Goal: Use online tool/utility: Use online tool/utility

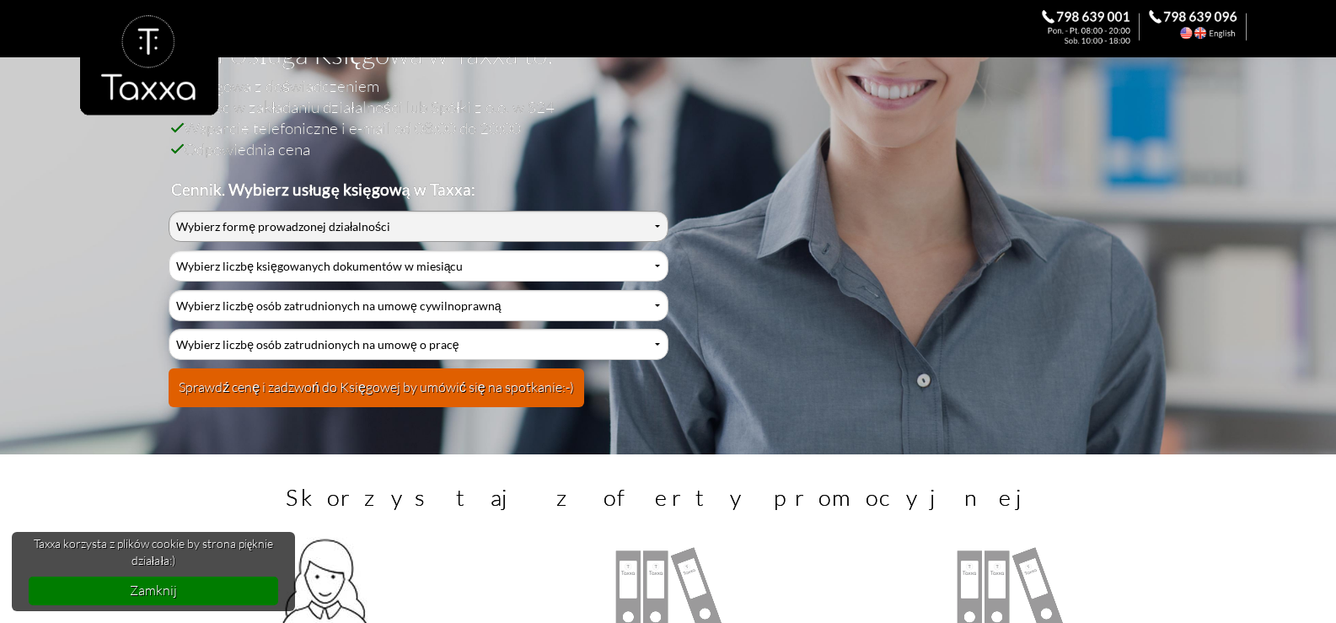
scroll to position [168, 0]
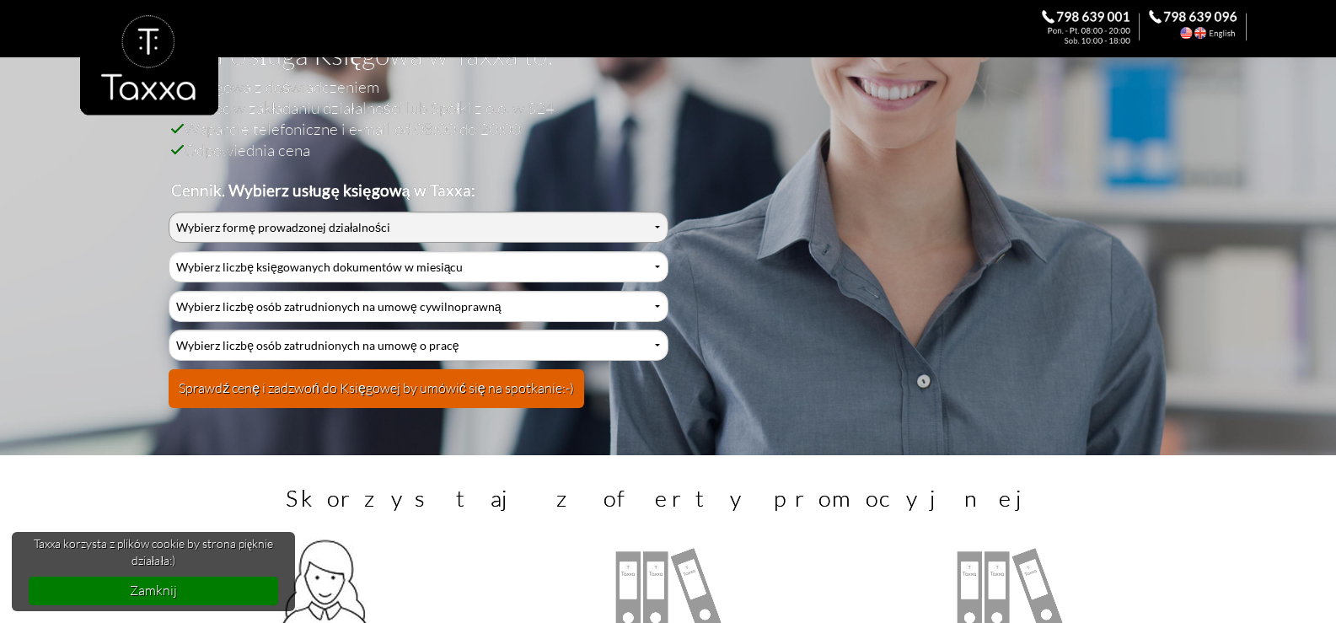
select select "2"
click at [169, 212] on select "Wybierz formę prowadzonej działalności Działalność jednoosobowa Działalność jed…" at bounding box center [418, 227] width 499 height 31
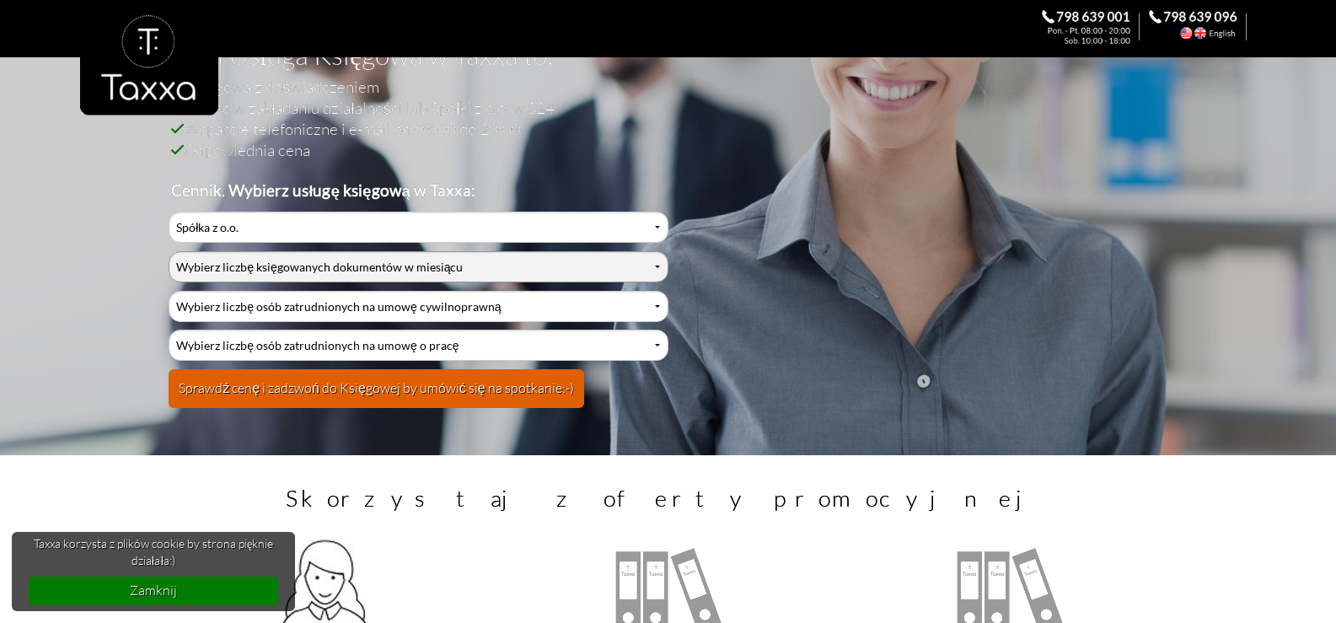
click at [280, 267] on select "Wybierz liczbę księgowanych dokumentów w miesiącu 0-1 2-3 4-5 6-10 11-20 21-30 …" at bounding box center [418, 266] width 499 height 31
select select "8"
click at [169, 251] on select "Wybierz liczbę księgowanych dokumentów w miesiącu 0-1 2-3 4-5 6-10 11-20 21-30 …" at bounding box center [418, 266] width 499 height 31
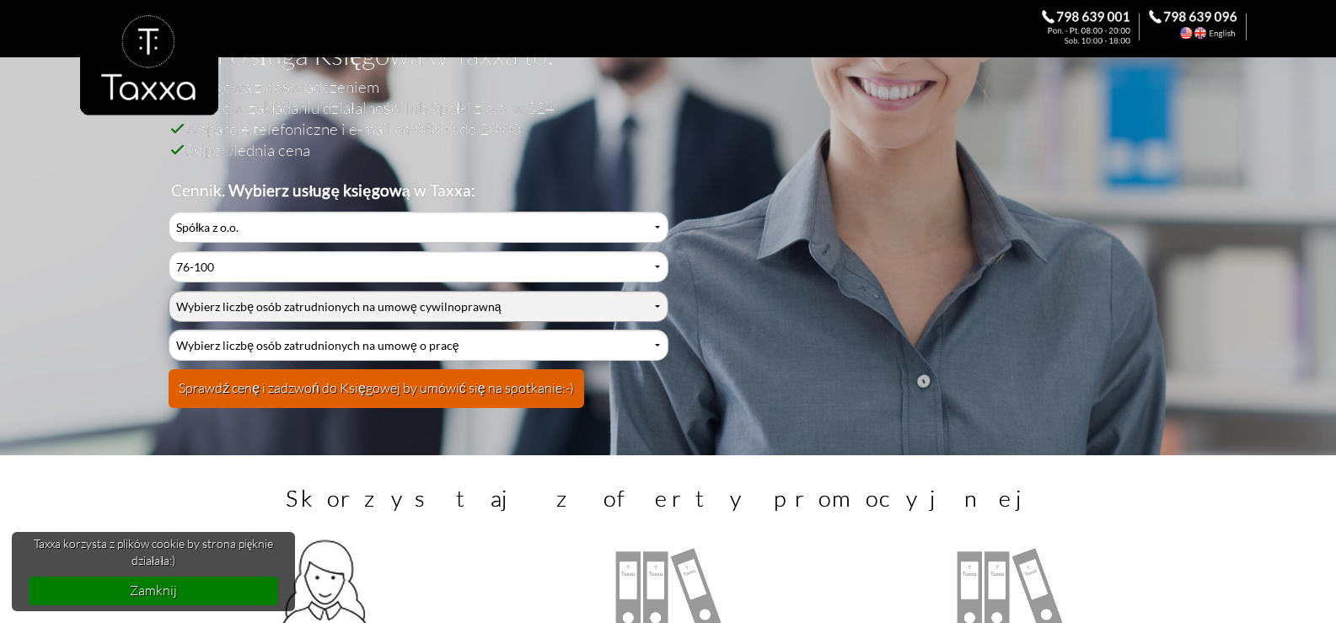
click at [270, 304] on select "Wybierz liczbę osób zatrudnionych na umowę cywilnoprawną 0 1 2 3 4 5 6 7 8 9 10…" at bounding box center [418, 306] width 499 height 31
select select "8"
click at [169, 291] on select "Wybierz liczbę osób zatrudnionych na umowę cywilnoprawną 0 1 2 3 4 5 6 7 8 9 10…" at bounding box center [418, 306] width 499 height 31
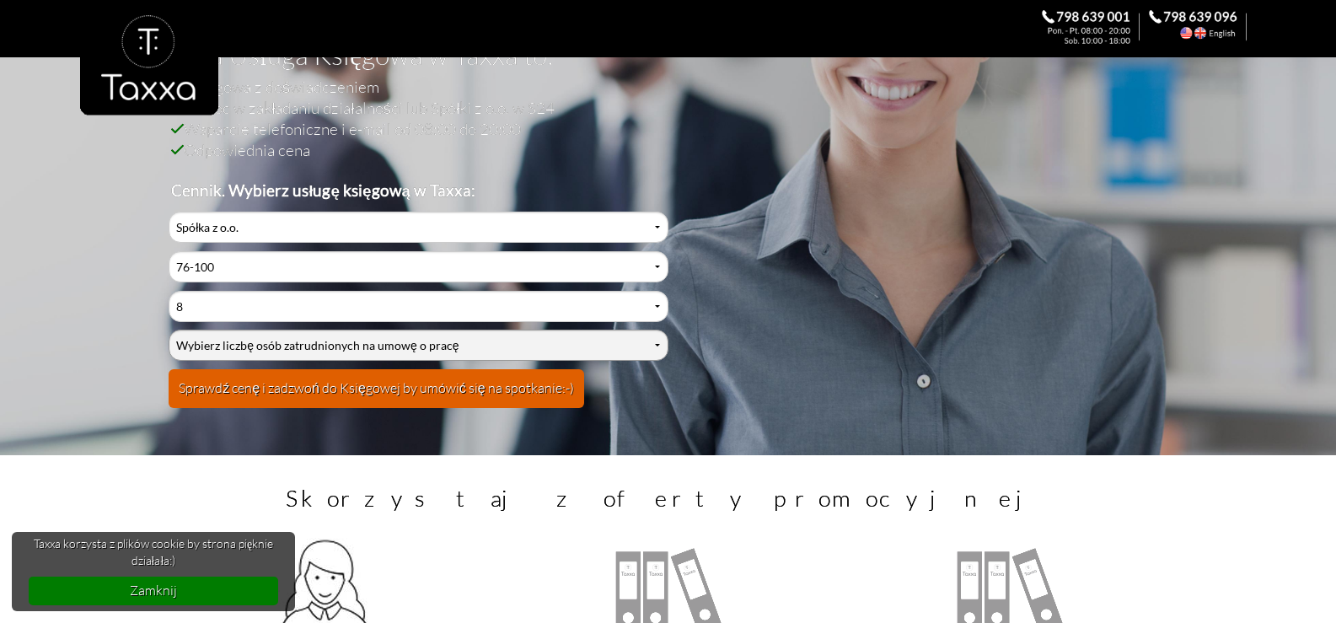
click at [337, 343] on select "Wybierz liczbę osób zatrudnionych na umowę o pracę 0 1 2 3 4 5 6 7 8 9 10 11 12…" at bounding box center [418, 345] width 499 height 31
select select "0"
click at [169, 330] on select "Wybierz liczbę osób zatrudnionych na umowę o pracę 0 1 2 3 4 5 6 7 8 9 10 11 12…" at bounding box center [418, 345] width 499 height 31
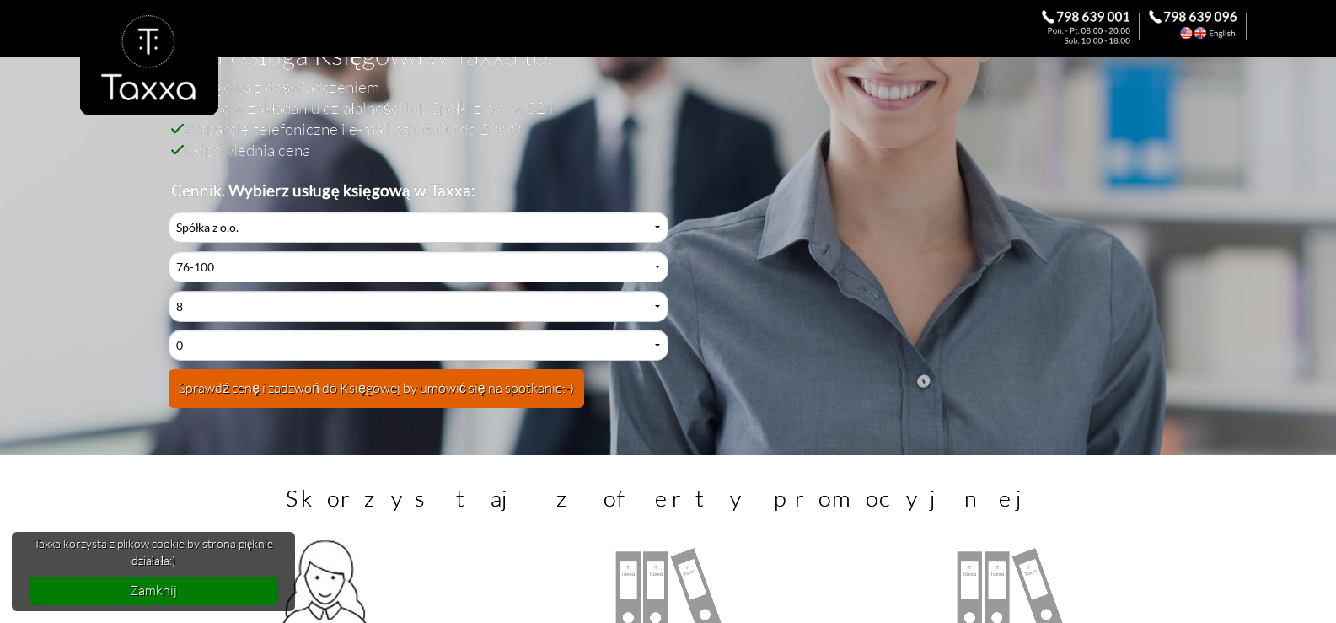
click at [432, 377] on button "Sprawdź cenę i zadzwoń do Księgowej by umówić się na spotkanie:-)" at bounding box center [377, 388] width 416 height 39
